Goal: Information Seeking & Learning: Learn about a topic

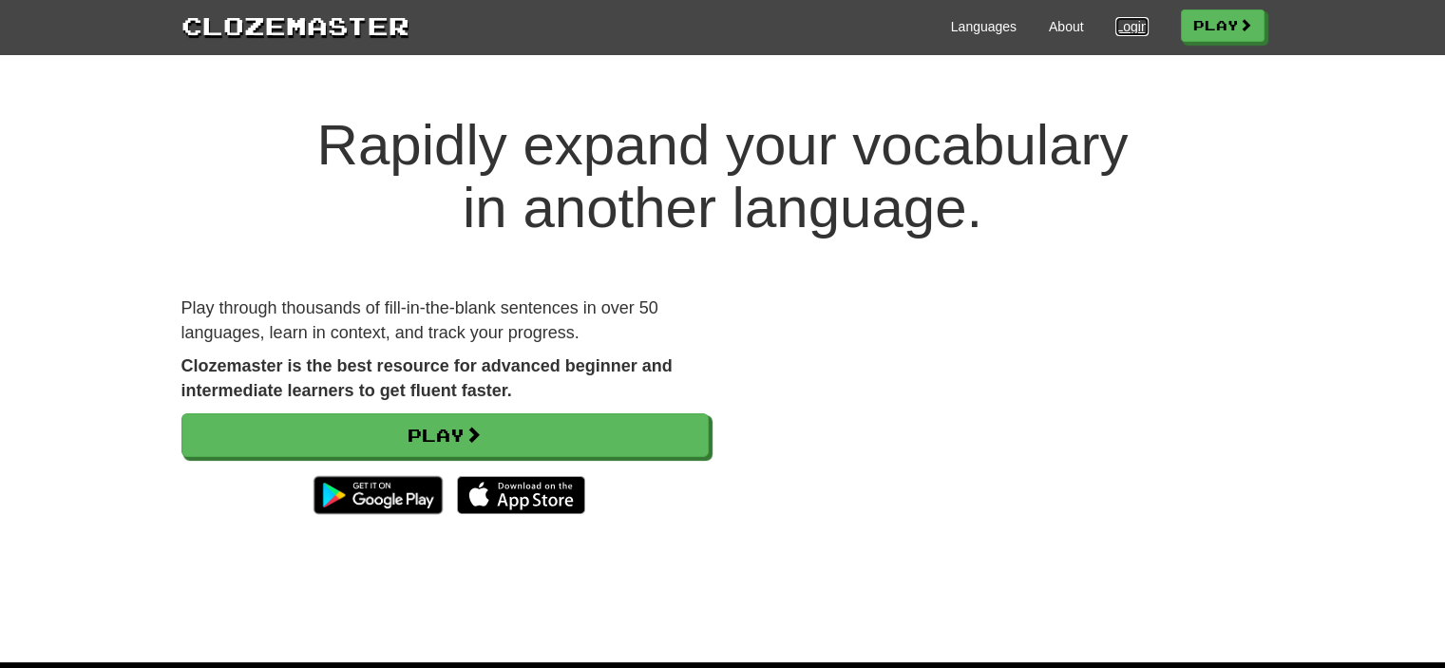
click at [1120, 27] on link "Login" at bounding box center [1132, 26] width 32 height 19
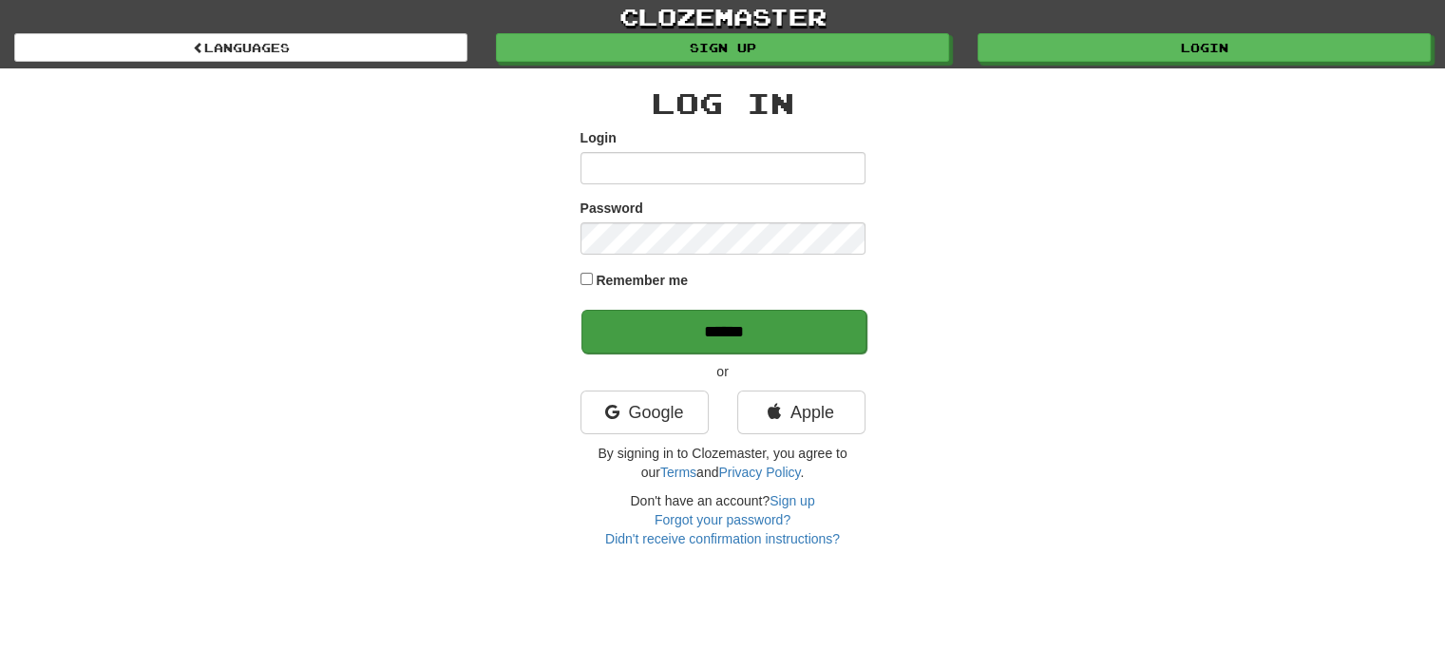
type input "**********"
click at [762, 341] on input "******" at bounding box center [724, 332] width 285 height 44
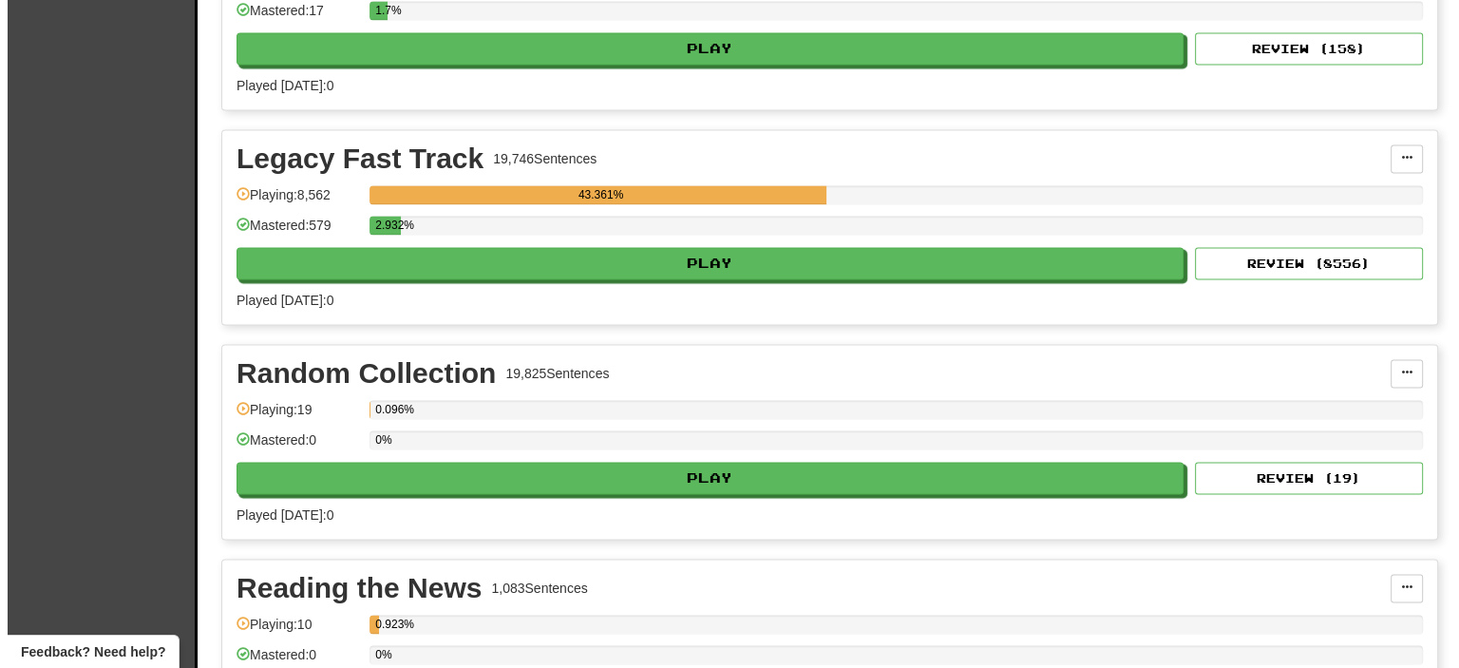
scroll to position [3507, 0]
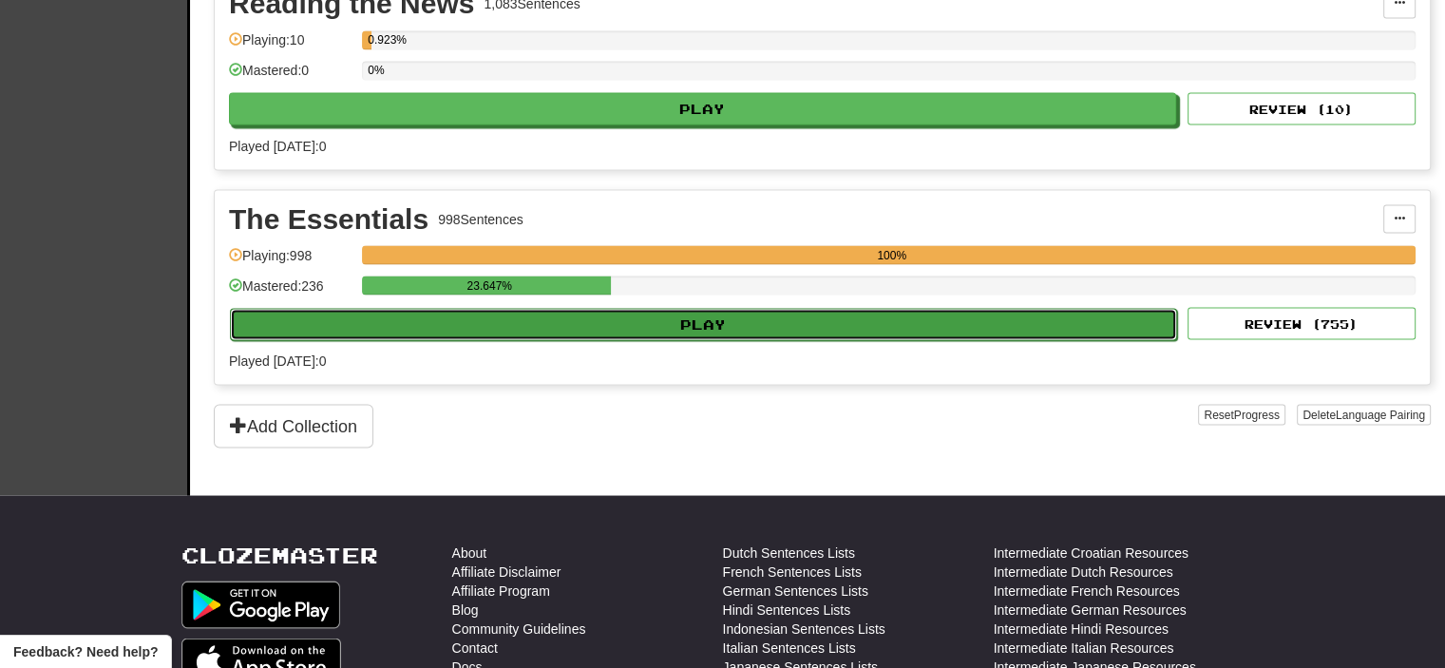
click at [783, 308] on button "Play" at bounding box center [703, 324] width 947 height 32
select select "**"
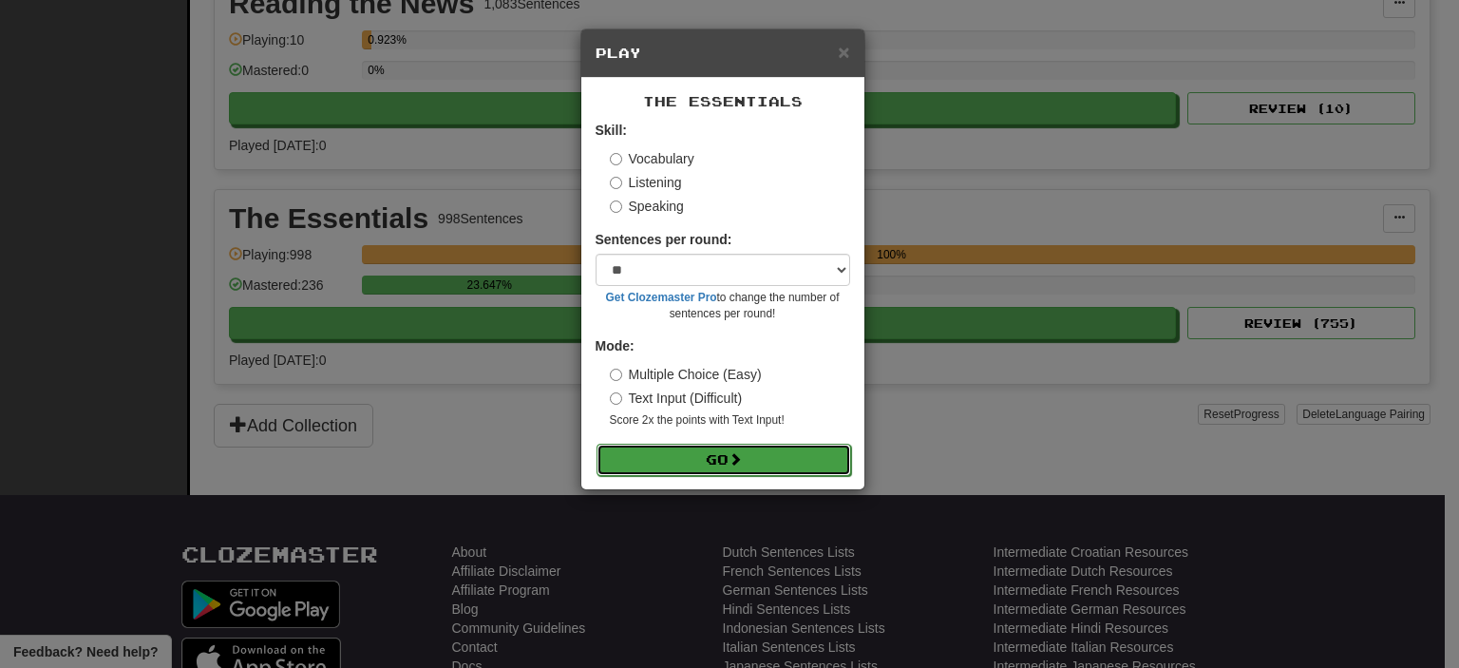
click at [735, 463] on span at bounding box center [735, 458] width 13 height 13
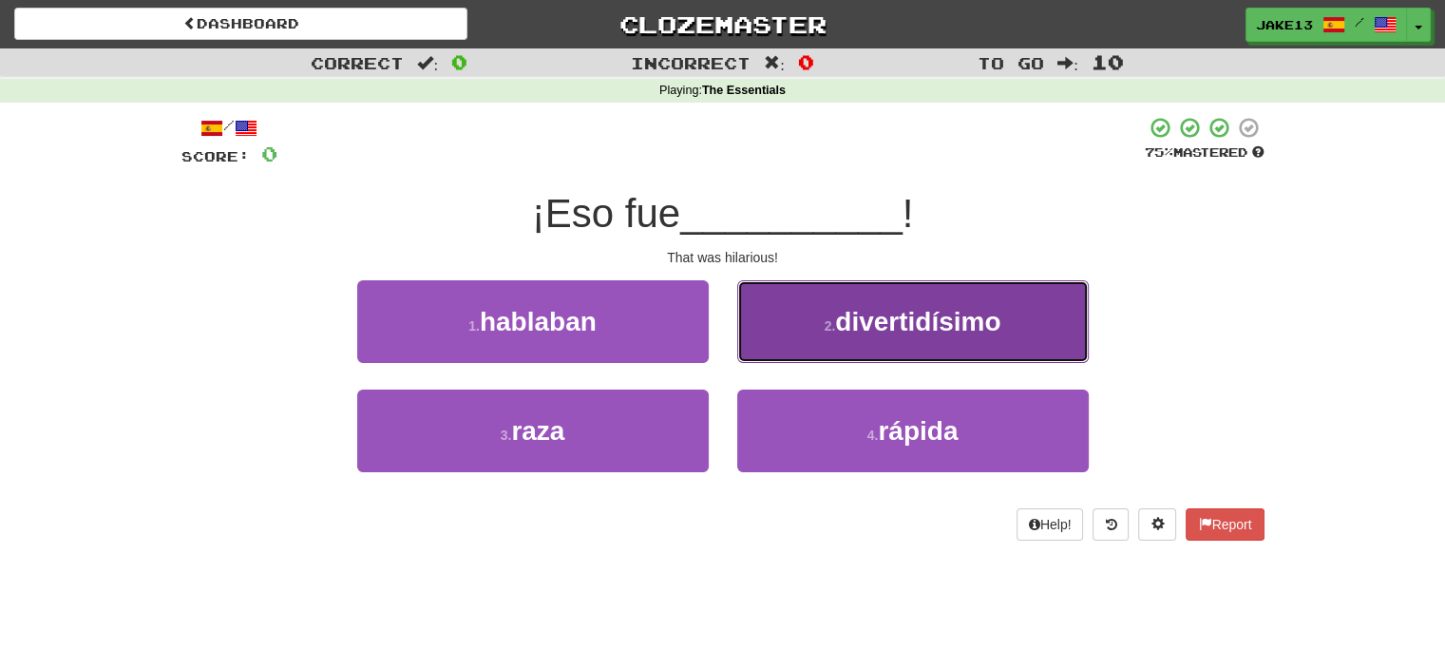
click at [940, 311] on span "divertidísimo" at bounding box center [917, 321] width 165 height 29
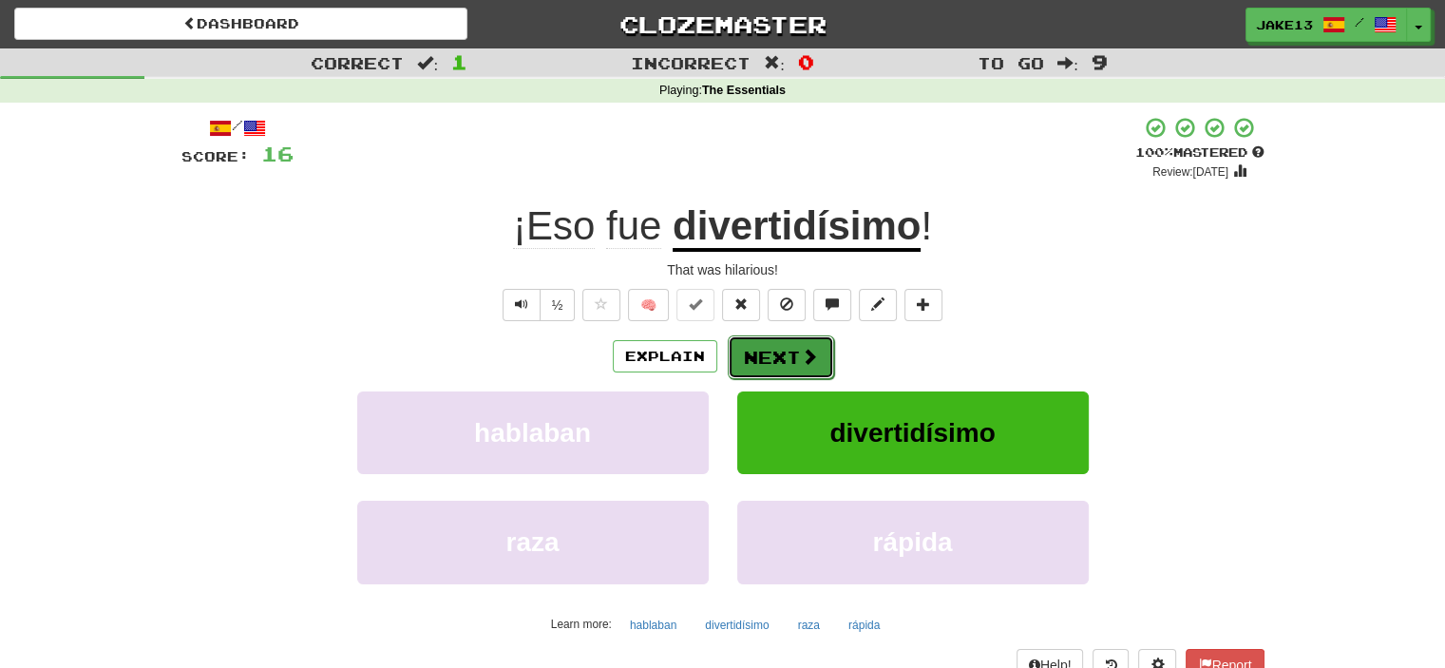
click at [779, 356] on button "Next" at bounding box center [781, 357] width 106 height 44
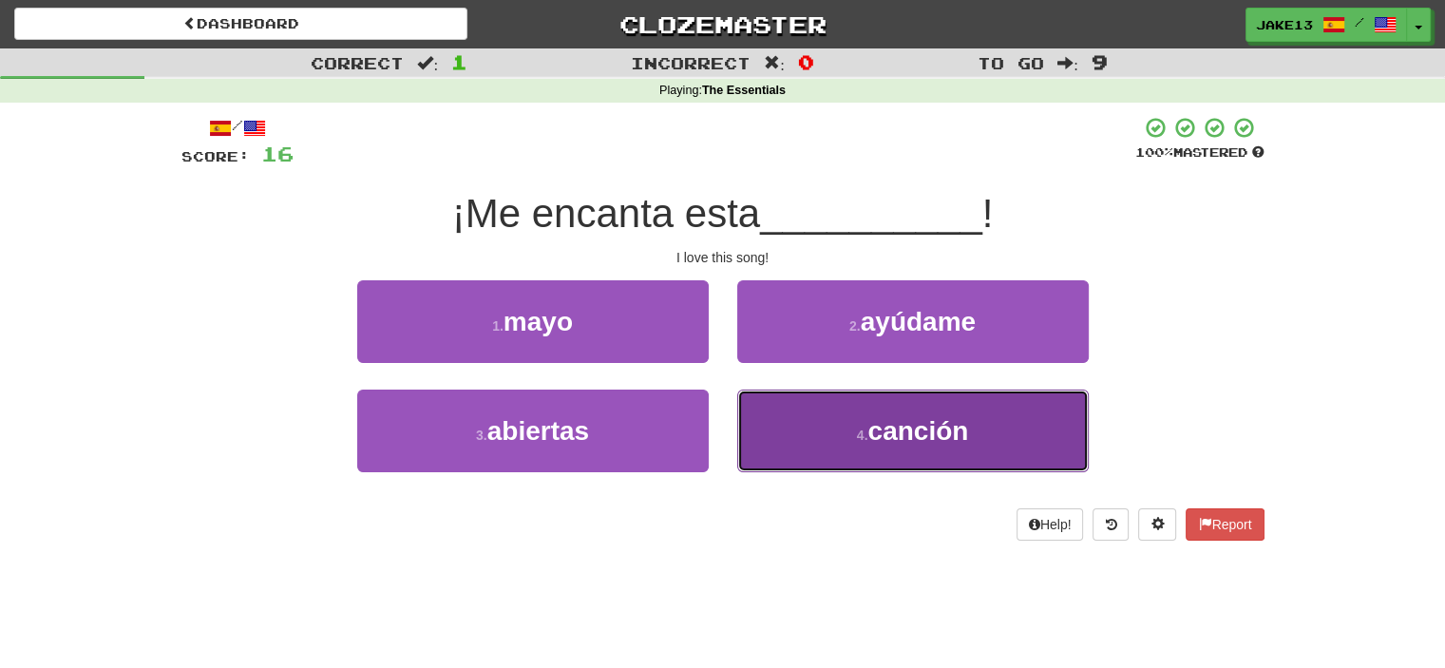
click at [954, 443] on span "canción" at bounding box center [918, 430] width 101 height 29
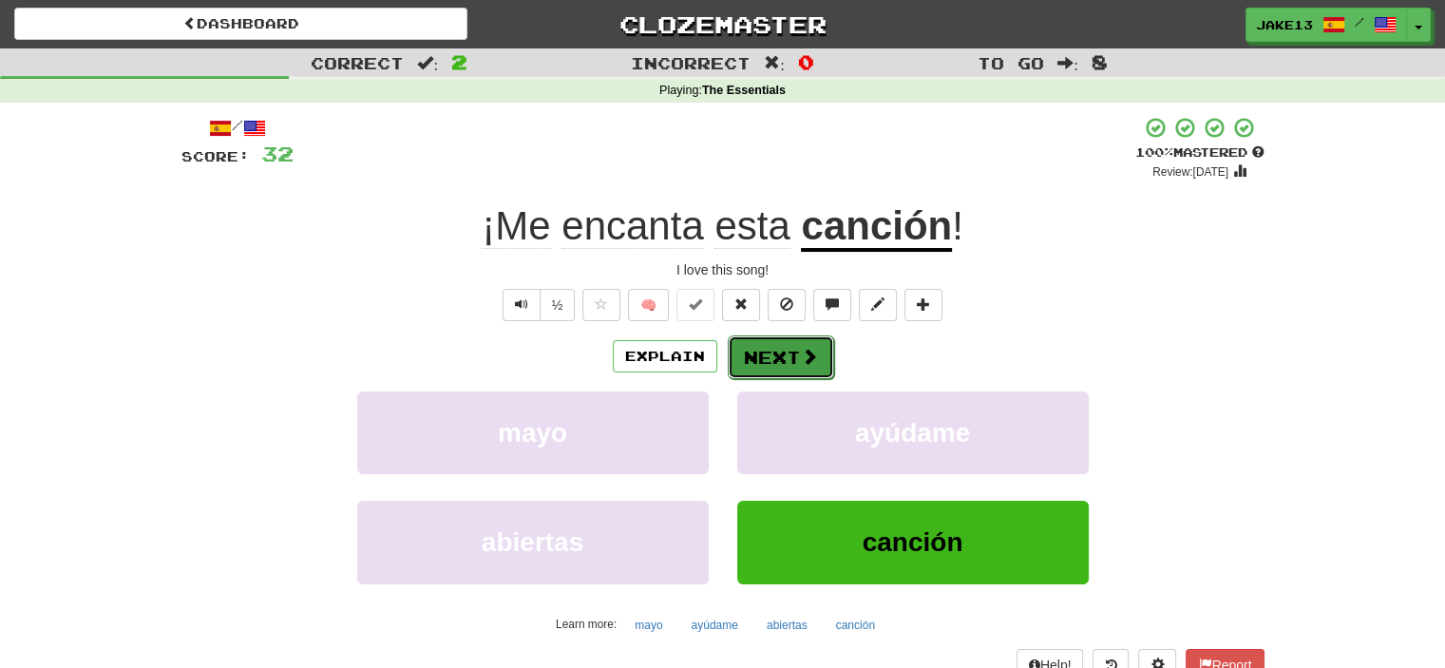
click at [768, 354] on button "Next" at bounding box center [781, 357] width 106 height 44
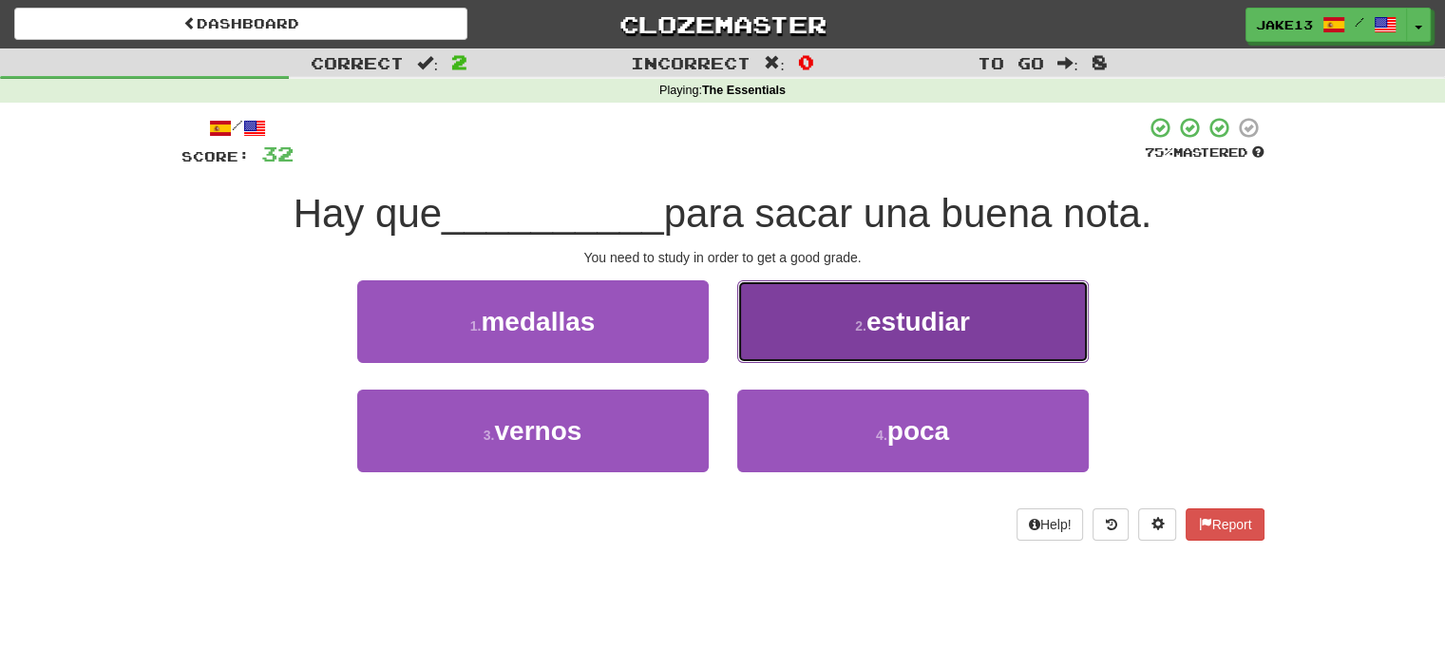
click at [848, 318] on button "2 . estudiar" at bounding box center [913, 321] width 352 height 83
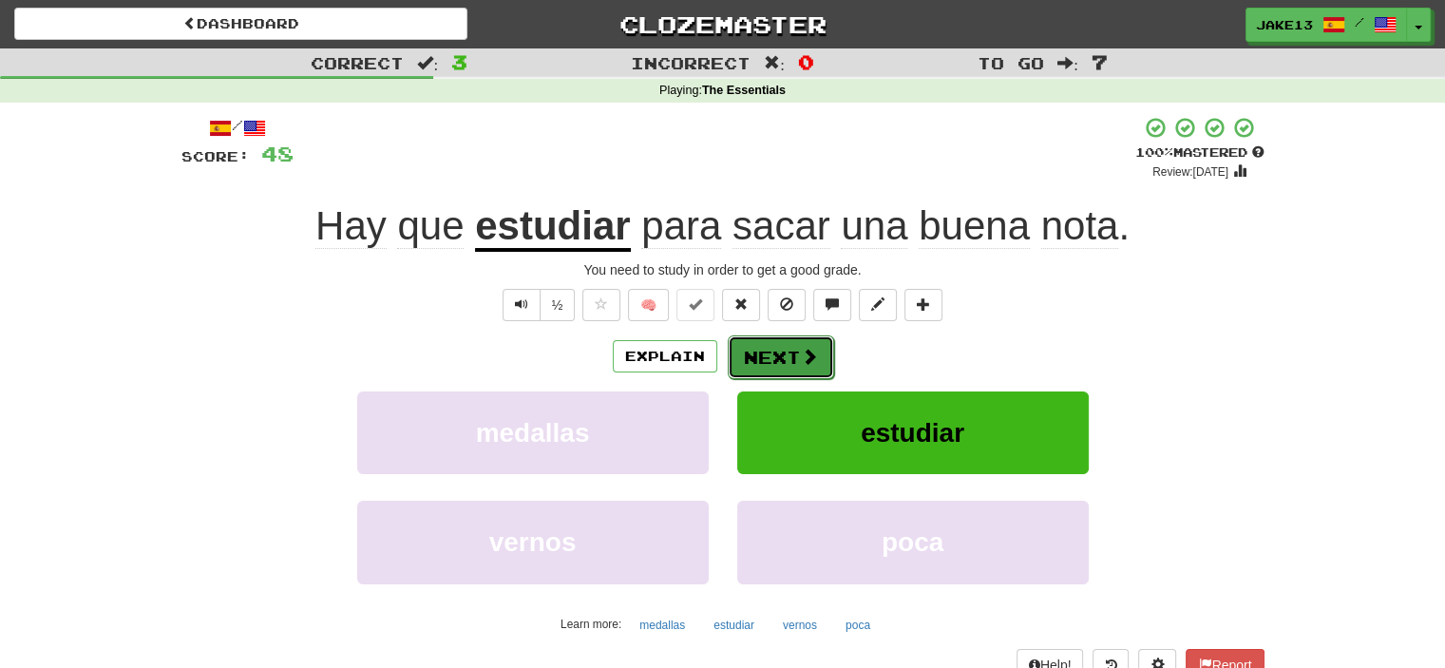
click at [760, 352] on button "Next" at bounding box center [781, 357] width 106 height 44
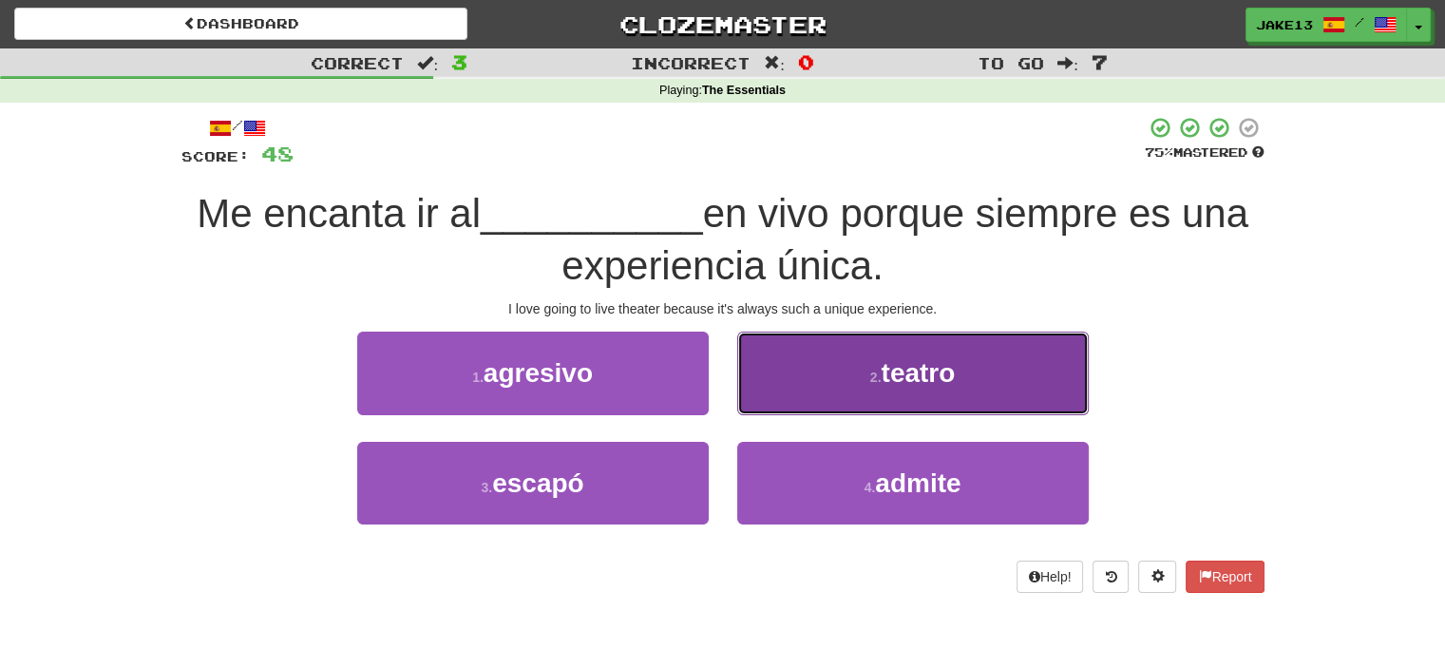
click at [868, 391] on button "2 . teatro" at bounding box center [913, 373] width 352 height 83
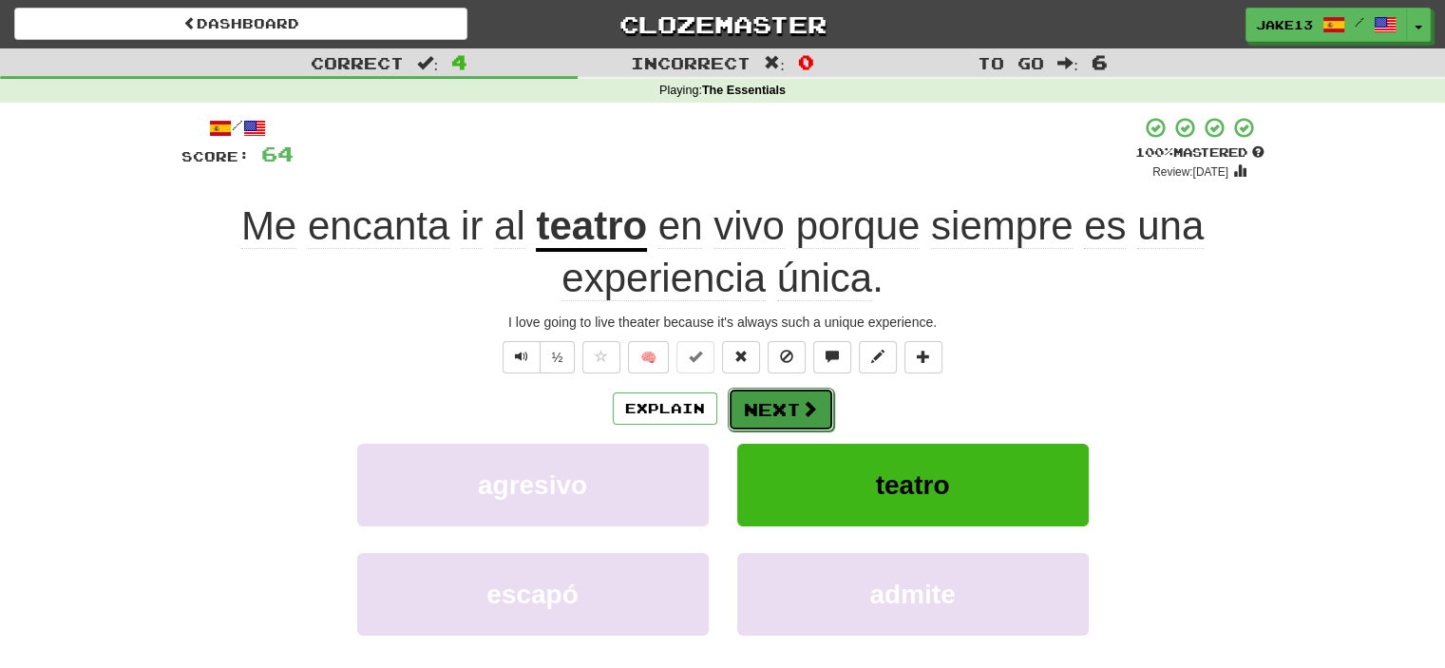
click at [785, 425] on button "Next" at bounding box center [781, 410] width 106 height 44
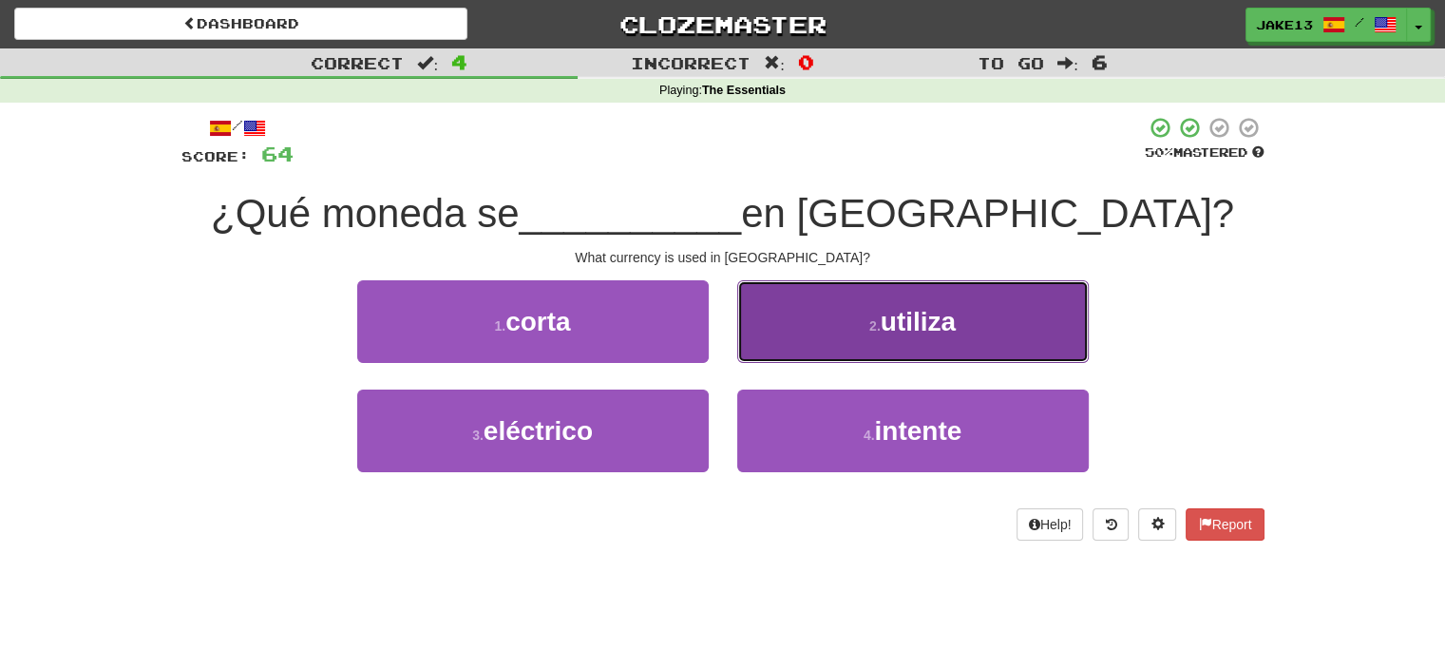
click at [908, 330] on span "utiliza" at bounding box center [918, 321] width 75 height 29
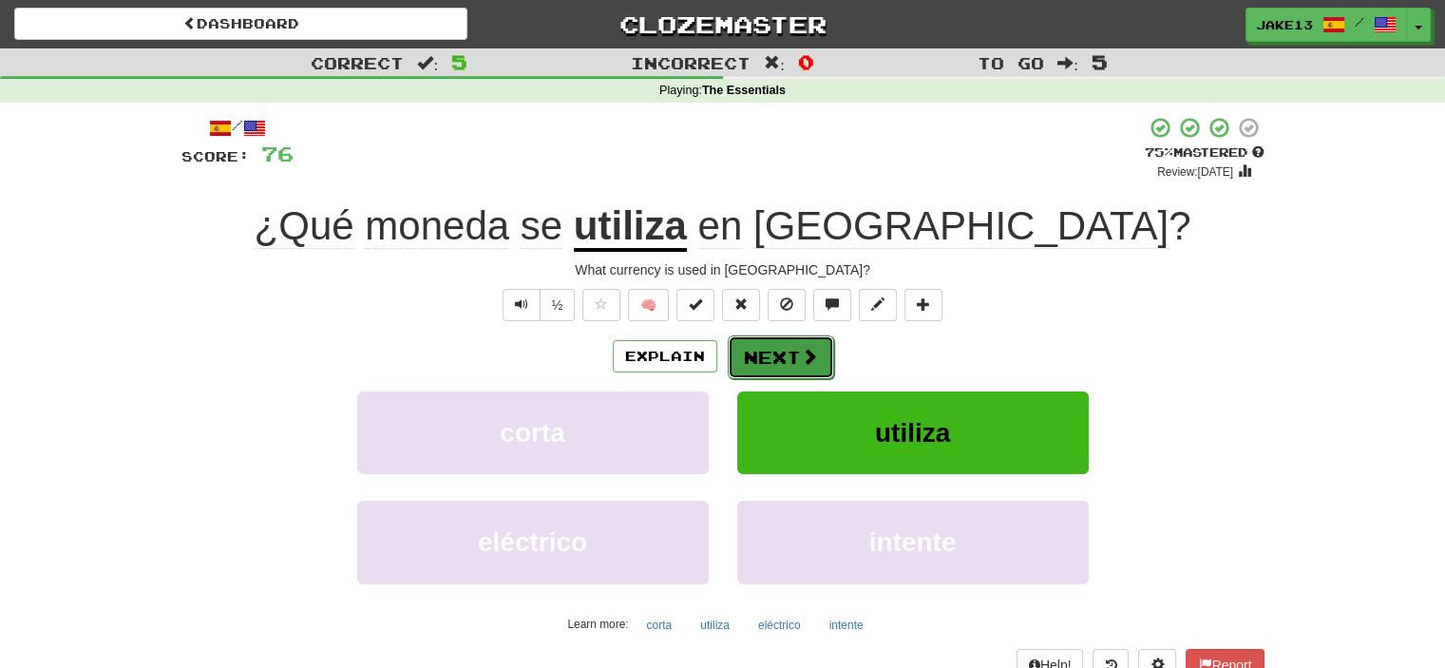
click at [786, 354] on button "Next" at bounding box center [781, 357] width 106 height 44
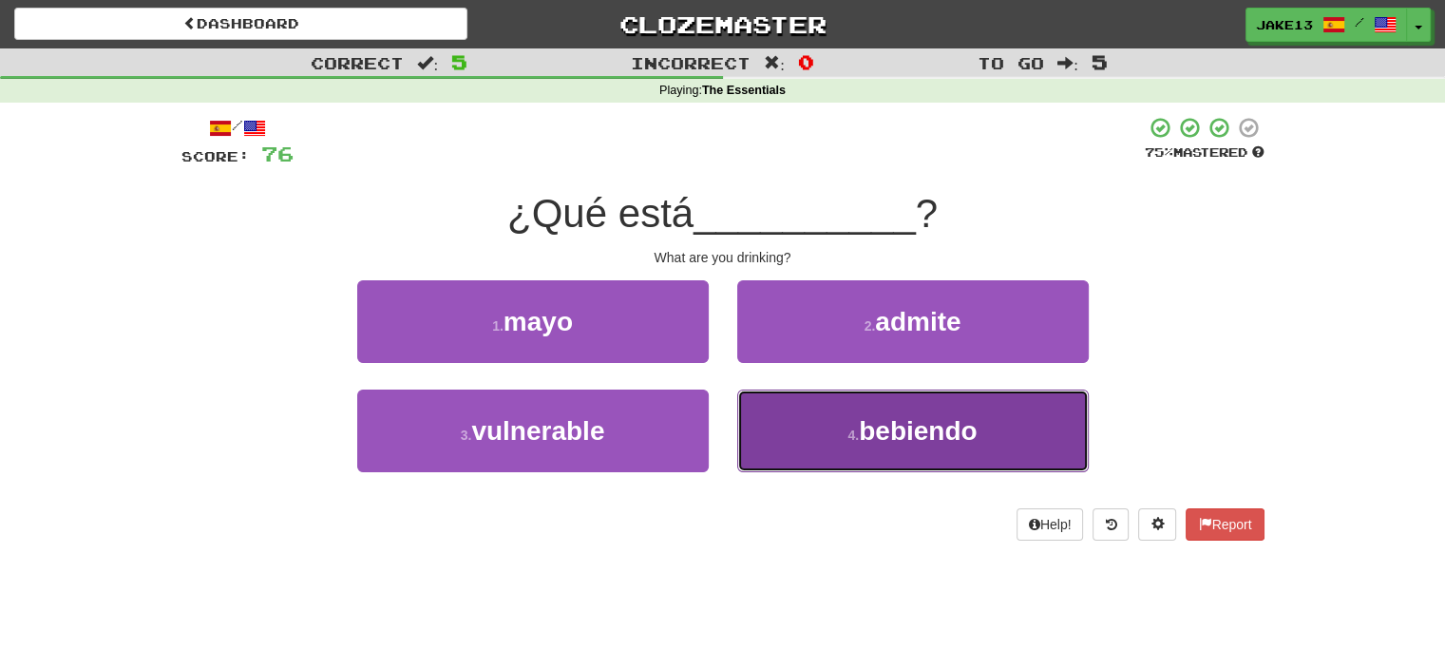
click at [927, 439] on span "bebiendo" at bounding box center [918, 430] width 118 height 29
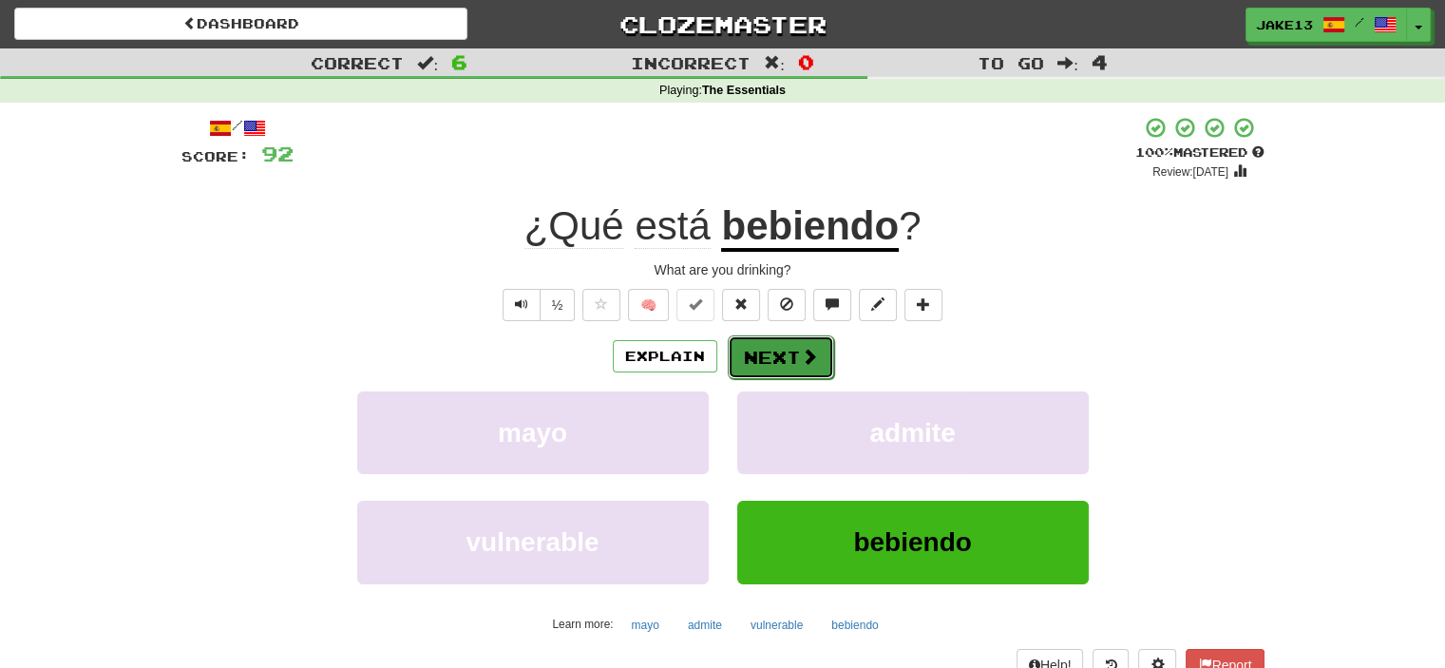
click at [792, 360] on button "Next" at bounding box center [781, 357] width 106 height 44
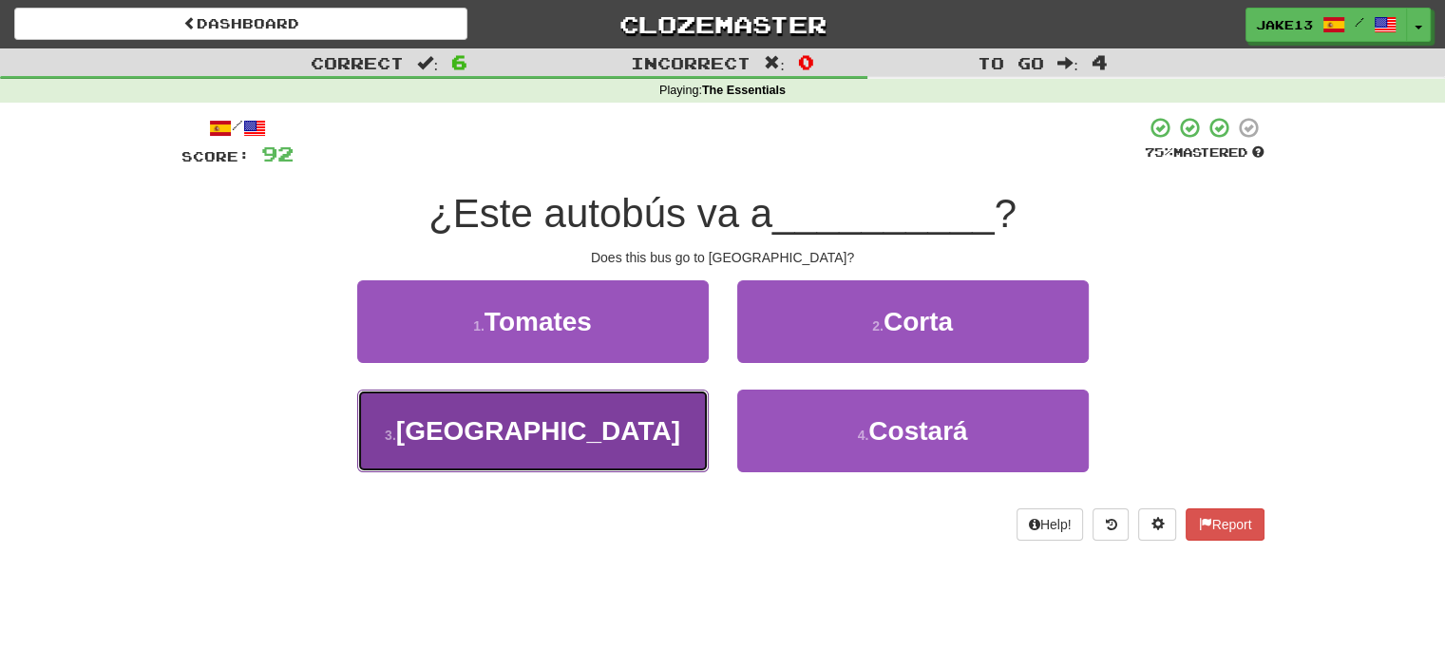
click at [570, 440] on span "Tokio" at bounding box center [538, 430] width 284 height 29
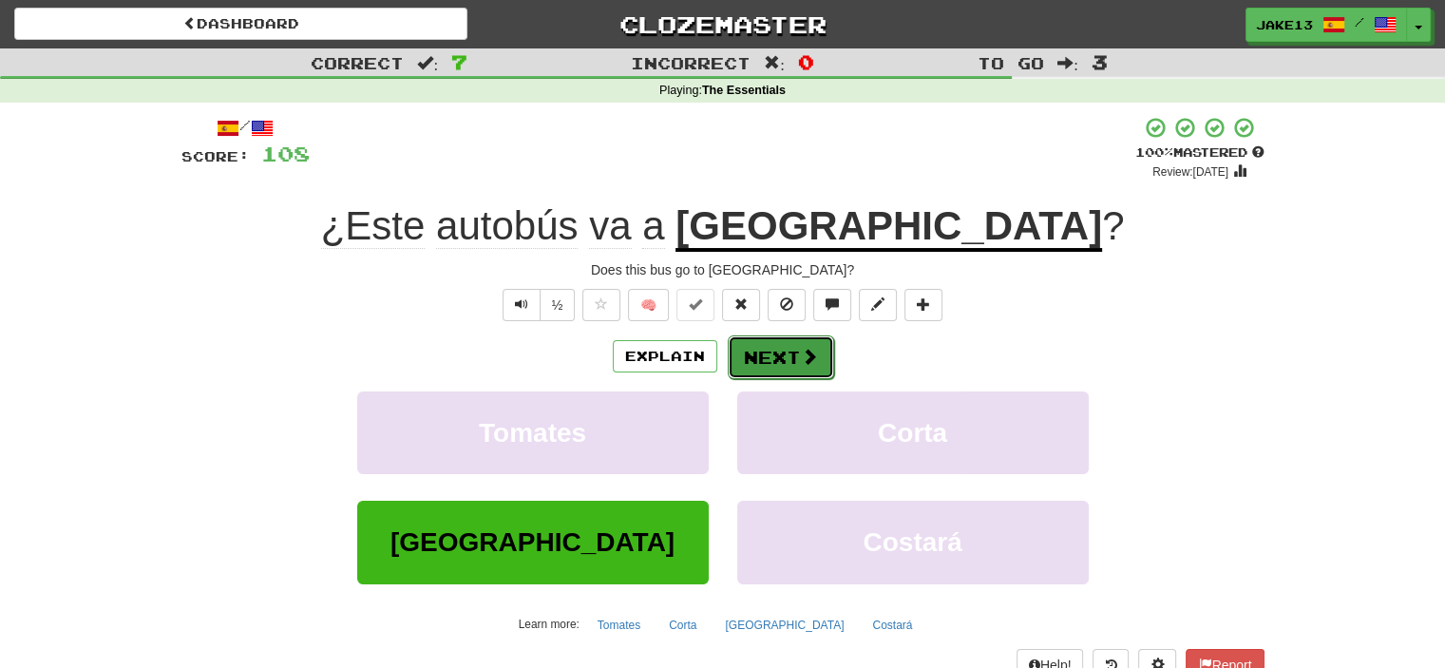
click at [758, 367] on button "Next" at bounding box center [781, 357] width 106 height 44
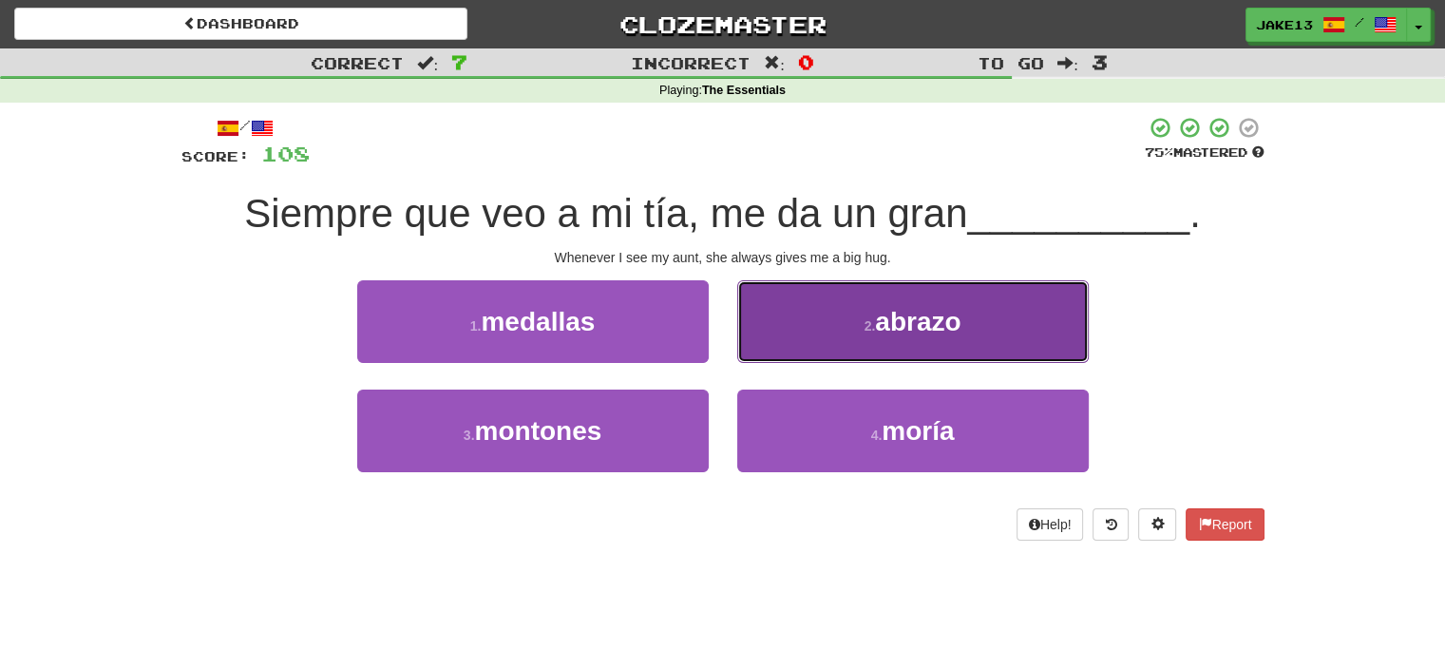
click at [885, 297] on button "2 . abrazo" at bounding box center [913, 321] width 352 height 83
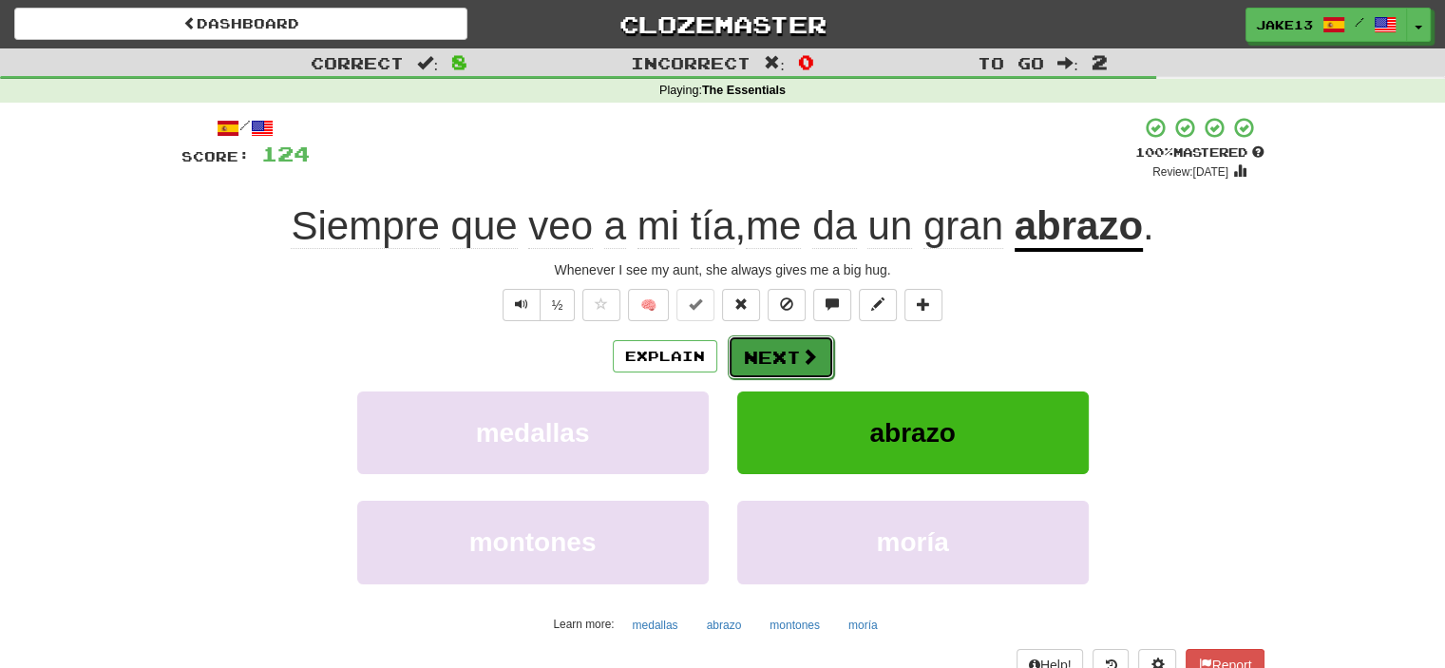
click at [768, 367] on button "Next" at bounding box center [781, 357] width 106 height 44
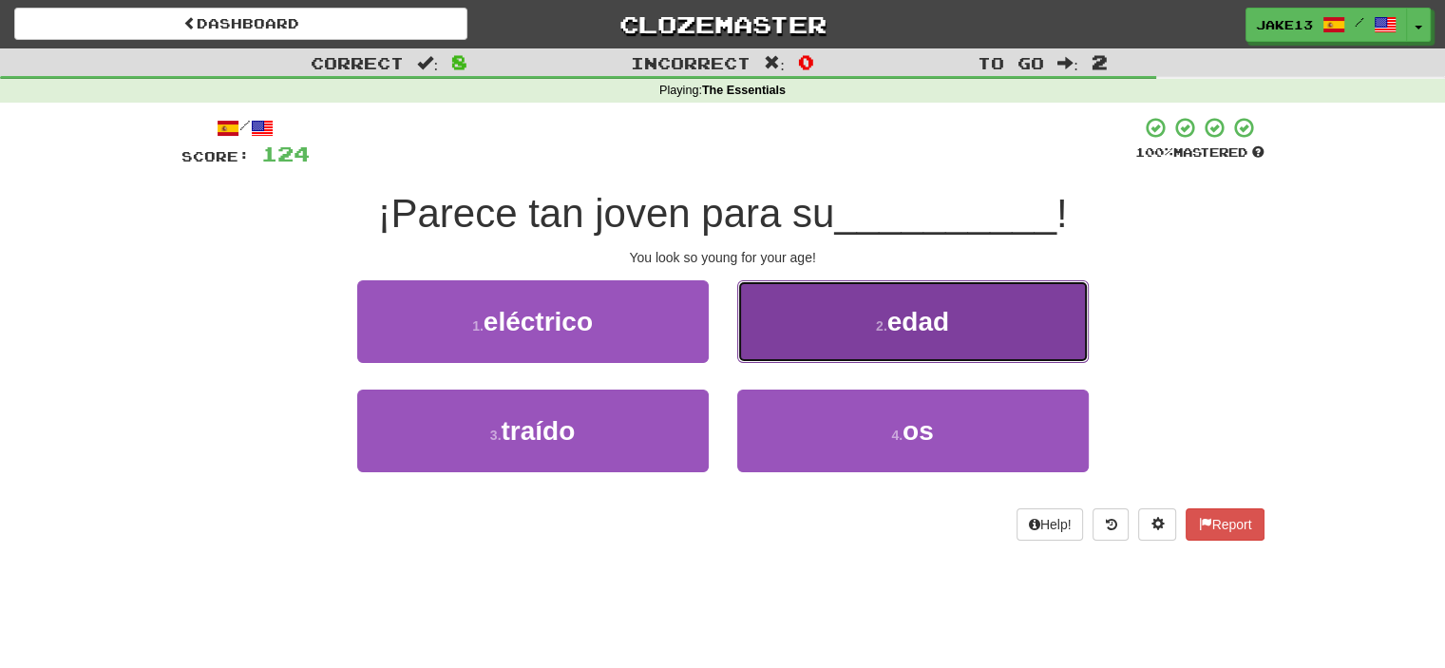
click at [905, 307] on span "edad" at bounding box center [918, 321] width 62 height 29
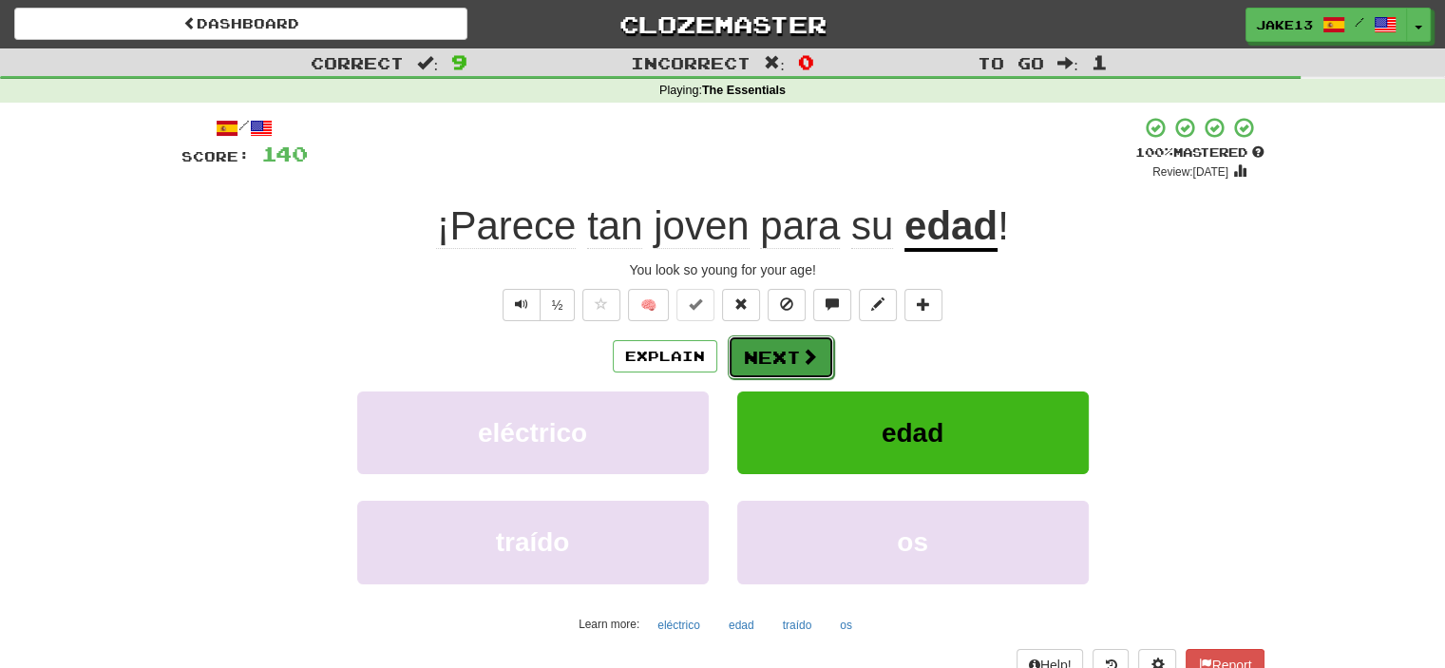
click at [764, 362] on button "Next" at bounding box center [781, 357] width 106 height 44
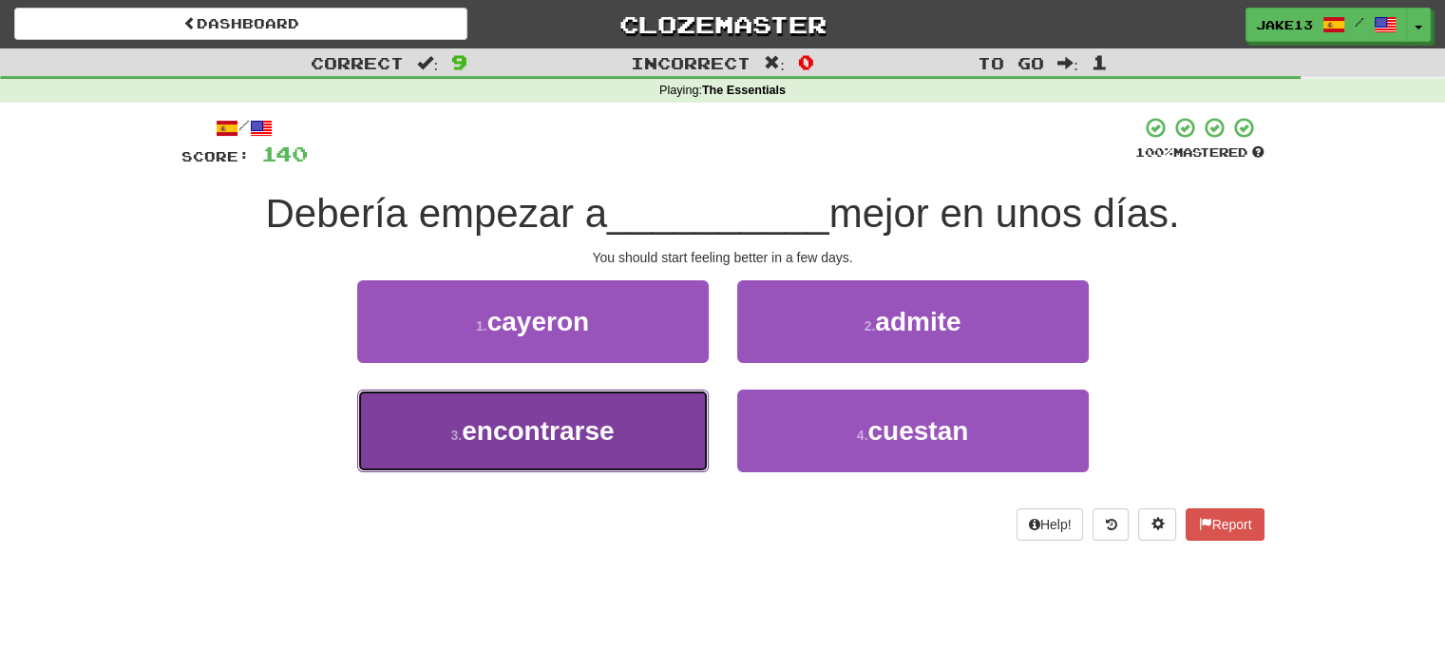
click at [585, 406] on button "3 . encontrarse" at bounding box center [533, 431] width 352 height 83
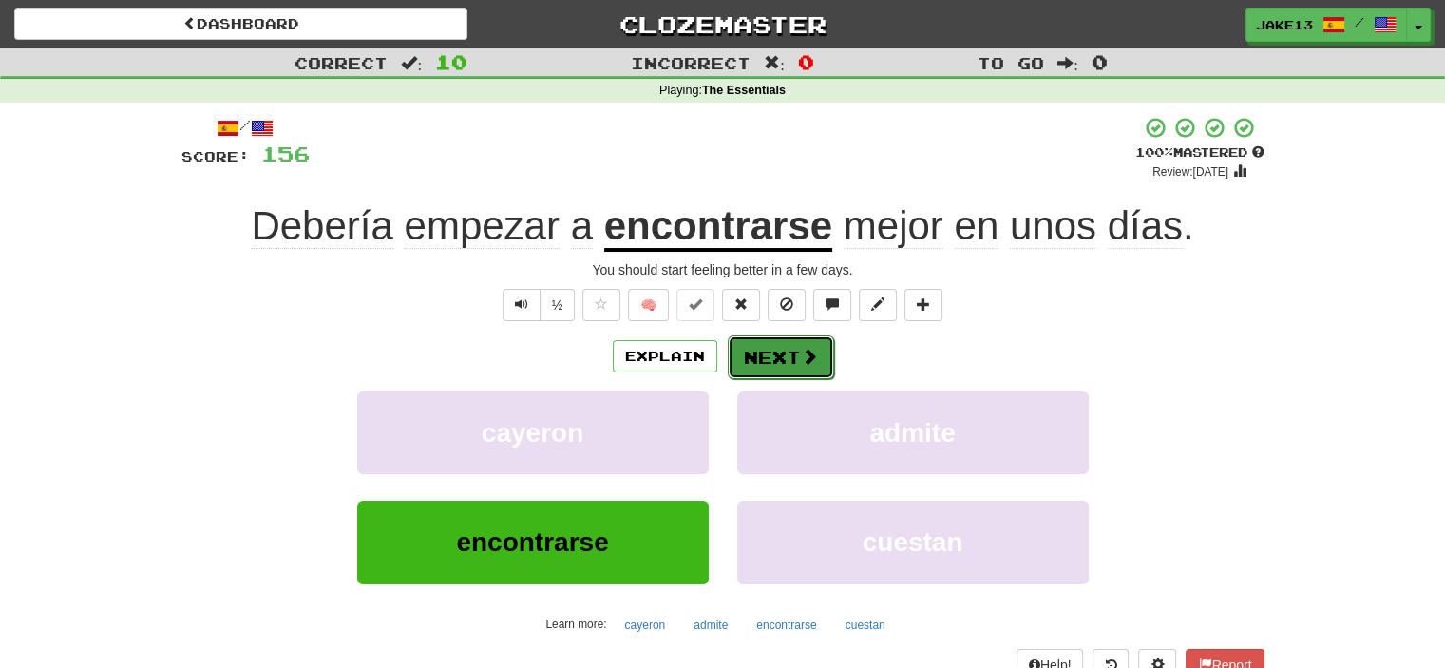
click at [755, 348] on button "Next" at bounding box center [781, 357] width 106 height 44
